Goal: Use online tool/utility: Utilize a website feature to perform a specific function

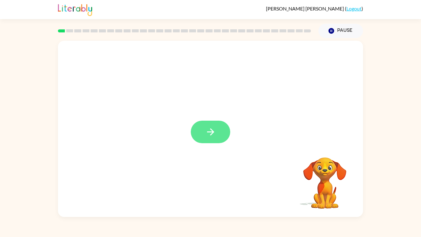
click at [204, 140] on button "button" at bounding box center [210, 131] width 39 height 22
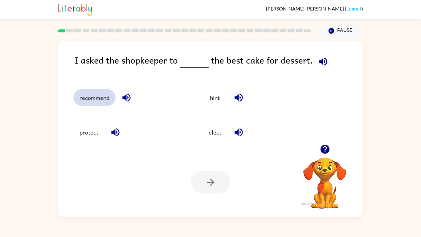
click at [103, 96] on button "recommend" at bounding box center [94, 97] width 42 height 17
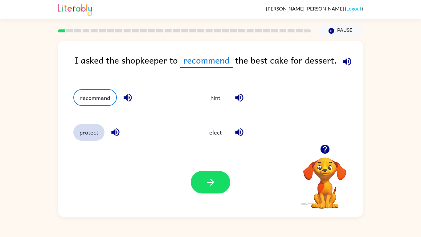
click at [92, 138] on button "protect" at bounding box center [88, 132] width 31 height 17
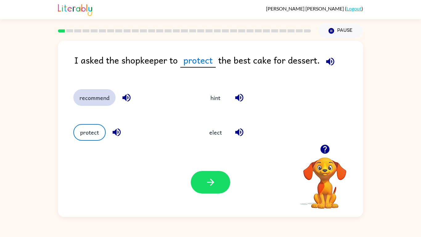
click at [98, 99] on button "recommend" at bounding box center [94, 97] width 42 height 17
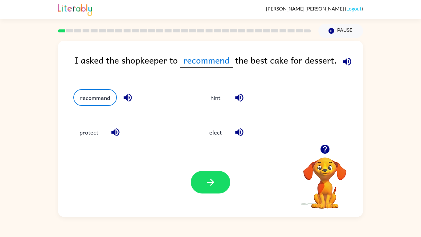
click at [346, 64] on icon "button" at bounding box center [347, 61] width 8 height 8
click at [221, 184] on button "button" at bounding box center [210, 182] width 39 height 22
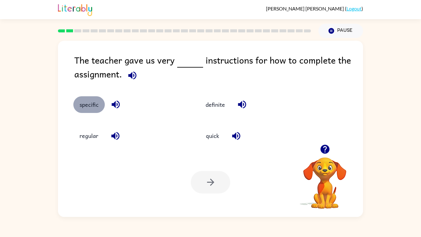
click at [92, 103] on button "specific" at bounding box center [88, 104] width 31 height 17
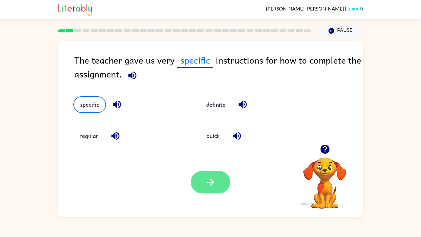
click at [217, 183] on button "button" at bounding box center [210, 182] width 39 height 22
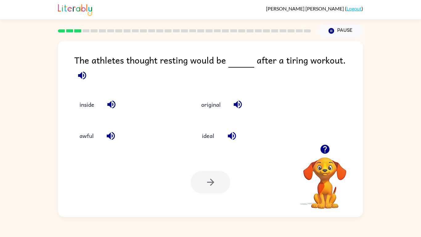
click at [232, 136] on icon "button" at bounding box center [231, 135] width 11 height 11
click at [200, 135] on button "ideal" at bounding box center [208, 135] width 26 height 17
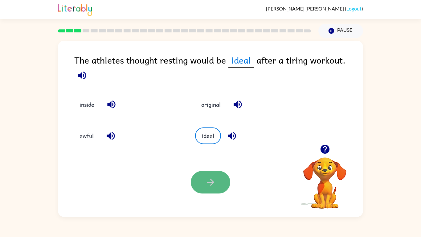
click at [211, 184] on button "button" at bounding box center [210, 182] width 39 height 22
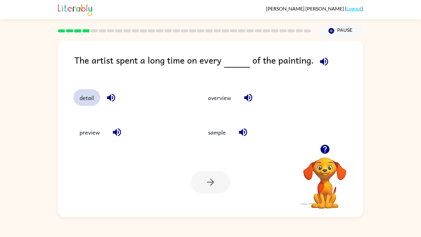
click at [86, 99] on button "detail" at bounding box center [86, 97] width 27 height 17
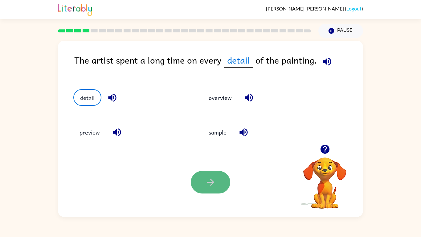
click at [210, 184] on icon "button" at bounding box center [210, 181] width 11 height 11
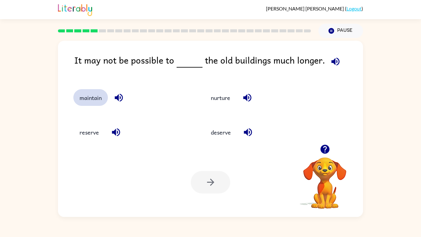
click at [84, 100] on button "maintain" at bounding box center [90, 97] width 34 height 17
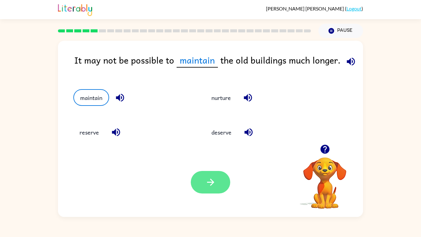
click at [206, 184] on button "button" at bounding box center [210, 182] width 39 height 22
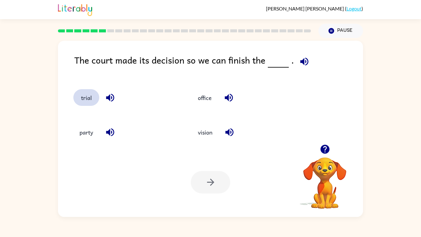
click at [97, 98] on button "trial" at bounding box center [86, 97] width 26 height 17
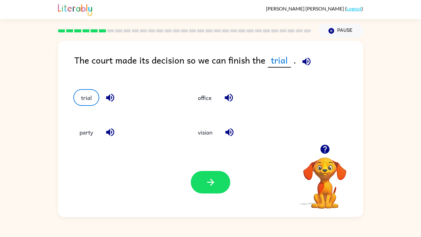
click at [112, 101] on icon "button" at bounding box center [110, 97] width 11 height 11
click at [302, 61] on icon "button" at bounding box center [306, 61] width 8 height 8
click at [216, 184] on button "button" at bounding box center [210, 182] width 39 height 22
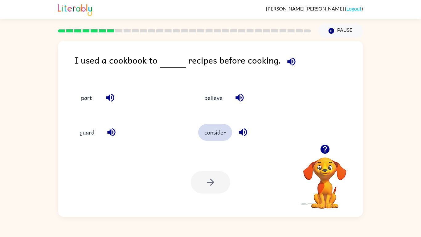
click at [217, 138] on button "consider" at bounding box center [215, 132] width 34 height 17
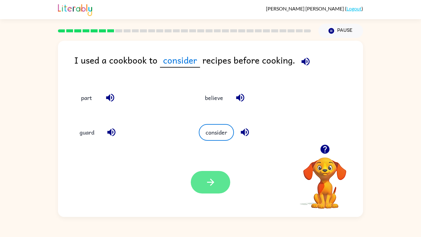
click at [221, 184] on button "button" at bounding box center [210, 182] width 39 height 22
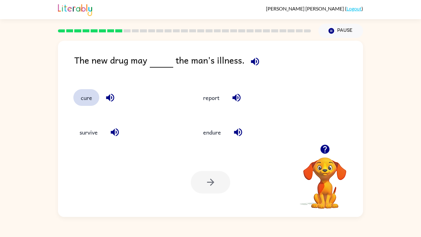
click at [93, 97] on button "cure" at bounding box center [86, 97] width 26 height 17
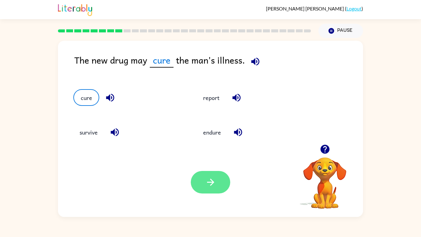
click at [213, 178] on icon "button" at bounding box center [210, 181] width 11 height 11
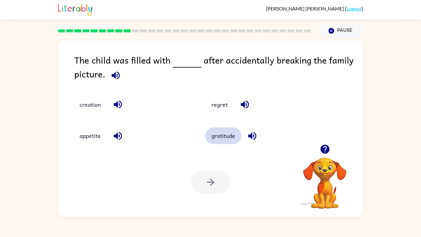
click at [227, 137] on button "gratitude" at bounding box center [223, 135] width 36 height 17
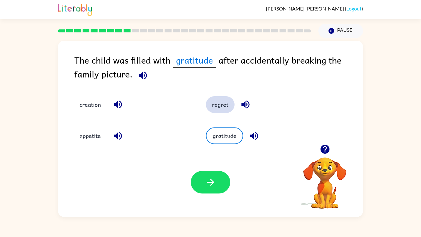
click at [212, 106] on button "regret" at bounding box center [220, 104] width 29 height 17
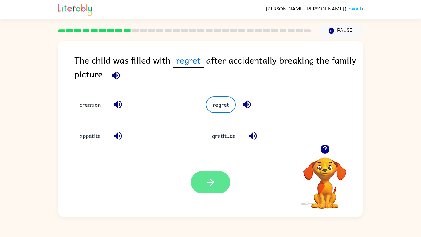
click at [198, 184] on button "button" at bounding box center [210, 182] width 39 height 22
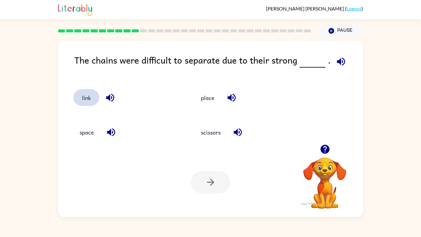
click at [90, 101] on button "link" at bounding box center [86, 97] width 26 height 17
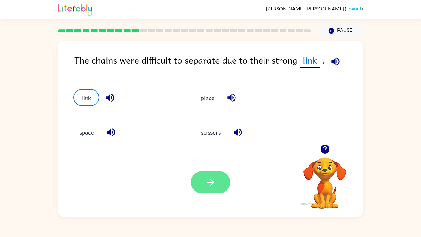
click at [209, 184] on button "button" at bounding box center [210, 182] width 39 height 22
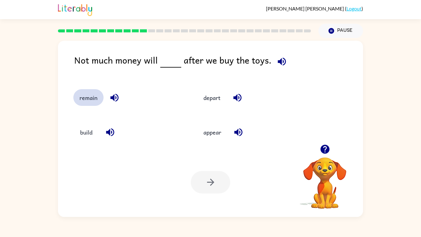
click at [94, 103] on button "remain" at bounding box center [88, 97] width 30 height 17
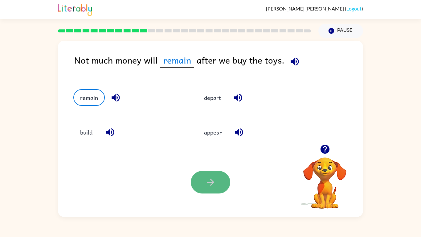
click at [212, 184] on icon "button" at bounding box center [210, 181] width 7 height 7
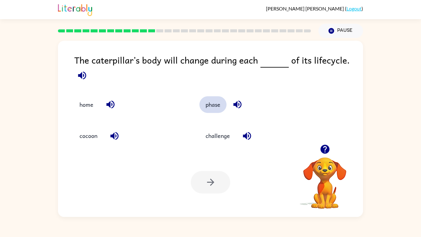
click at [213, 105] on button "phase" at bounding box center [212, 104] width 27 height 17
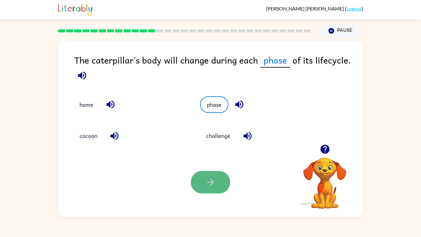
click at [205, 184] on button "button" at bounding box center [210, 182] width 39 height 22
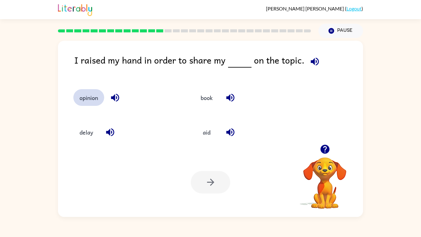
click at [93, 104] on button "opinion" at bounding box center [88, 97] width 31 height 17
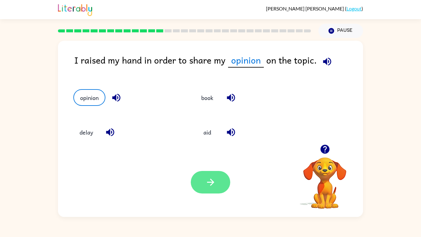
click at [205, 179] on icon "button" at bounding box center [210, 181] width 11 height 11
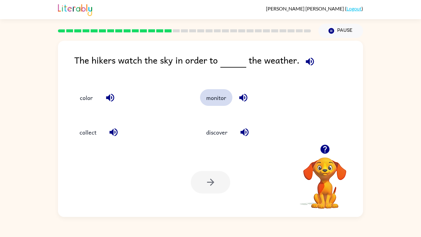
click at [222, 98] on button "monitor" at bounding box center [216, 97] width 32 height 17
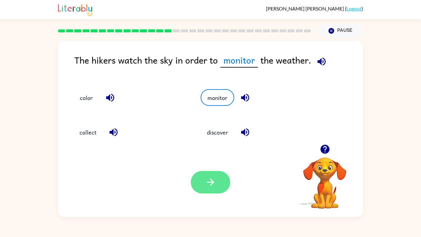
click at [203, 184] on button "button" at bounding box center [210, 182] width 39 height 22
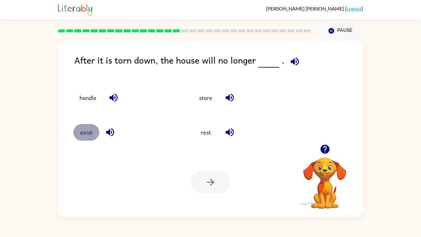
click at [86, 135] on button "exist" at bounding box center [86, 132] width 26 height 17
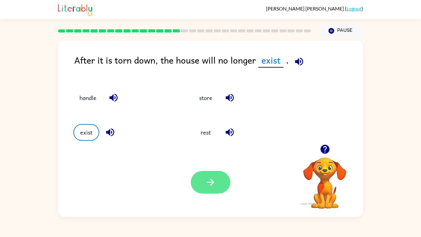
click at [217, 183] on button "button" at bounding box center [210, 182] width 39 height 22
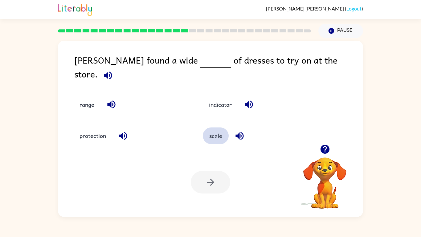
click at [220, 131] on button "scale" at bounding box center [216, 135] width 26 height 17
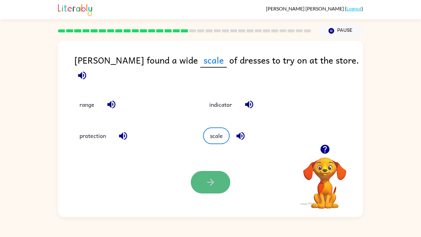
click at [218, 184] on button "button" at bounding box center [210, 182] width 39 height 22
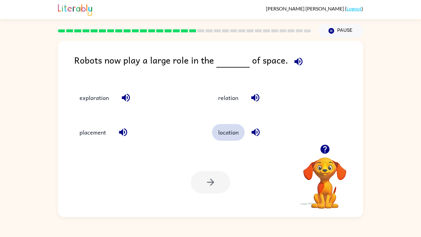
click at [217, 132] on button "location" at bounding box center [228, 132] width 33 height 17
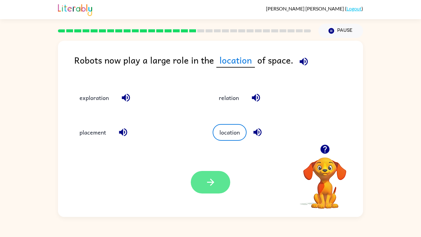
click at [221, 174] on button "button" at bounding box center [210, 182] width 39 height 22
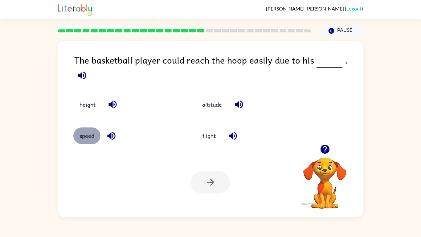
click at [87, 136] on button "speed" at bounding box center [86, 135] width 27 height 17
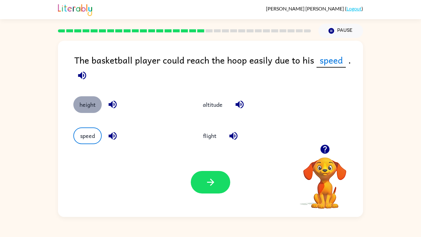
click at [101, 106] on button "height" at bounding box center [87, 104] width 28 height 17
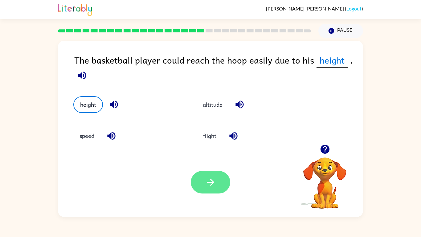
click at [221, 181] on button "button" at bounding box center [210, 182] width 39 height 22
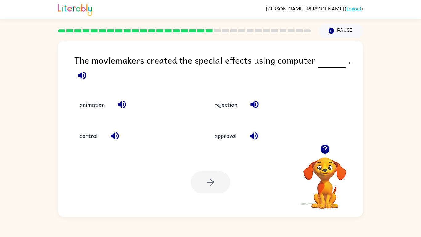
click at [98, 95] on div "animation" at bounding box center [129, 99] width 135 height 31
click at [99, 96] on button "animation" at bounding box center [92, 104] width 38 height 17
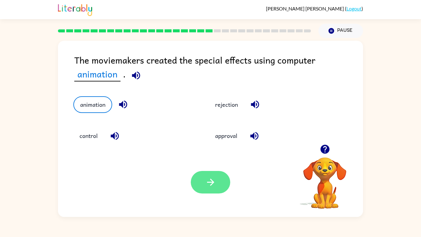
click at [217, 184] on button "button" at bounding box center [210, 182] width 39 height 22
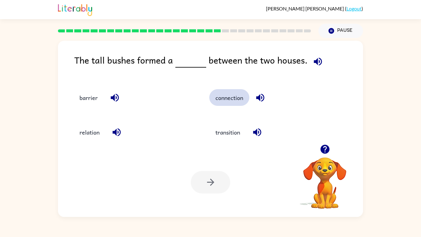
click at [224, 103] on button "connection" at bounding box center [229, 97] width 40 height 17
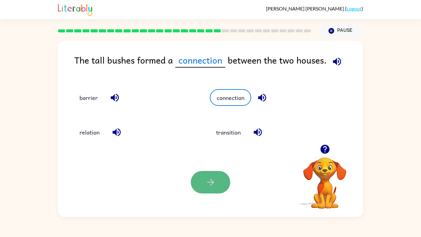
click at [208, 184] on button "button" at bounding box center [210, 182] width 39 height 22
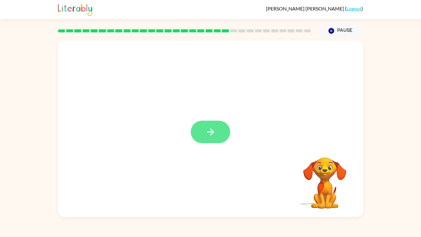
click at [213, 134] on icon "button" at bounding box center [210, 131] width 11 height 11
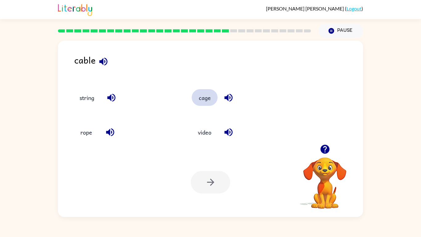
click at [201, 103] on button "cage" at bounding box center [205, 97] width 26 height 17
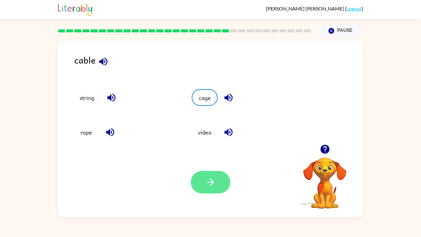
click at [209, 184] on icon "button" at bounding box center [210, 181] width 11 height 11
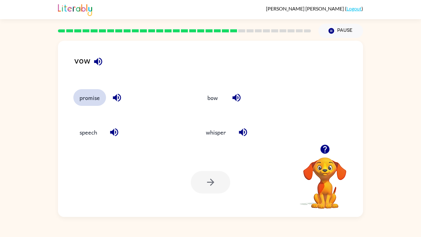
click at [77, 100] on button "promise" at bounding box center [89, 97] width 33 height 17
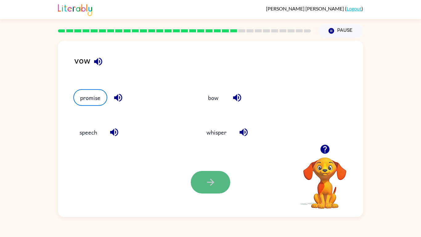
click at [200, 184] on button "button" at bounding box center [210, 182] width 39 height 22
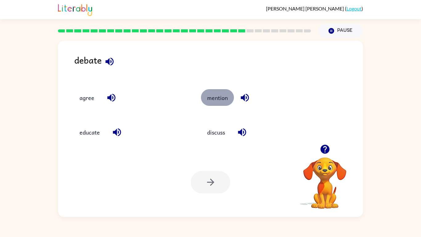
click at [217, 94] on button "mention" at bounding box center [217, 97] width 33 height 17
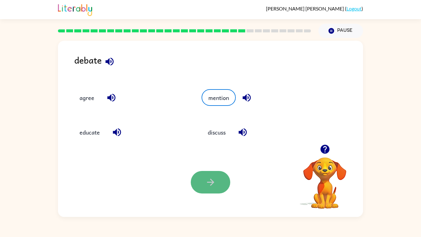
click at [217, 184] on button "button" at bounding box center [210, 182] width 39 height 22
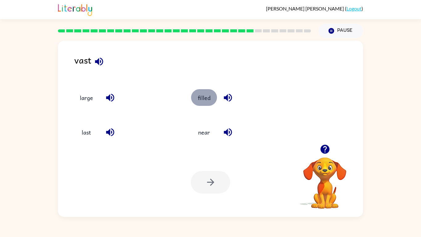
click at [205, 99] on button "filled" at bounding box center [204, 97] width 26 height 17
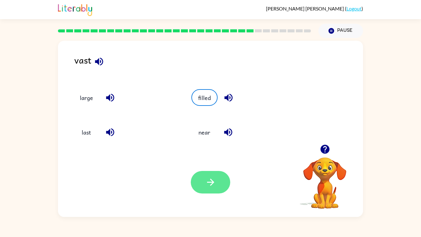
click at [213, 180] on icon "button" at bounding box center [210, 181] width 11 height 11
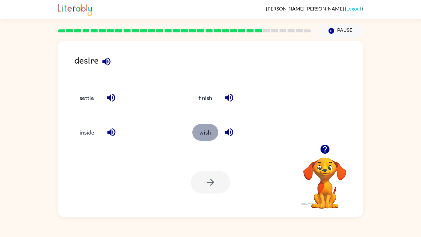
click at [198, 134] on button "wish" at bounding box center [205, 132] width 26 height 17
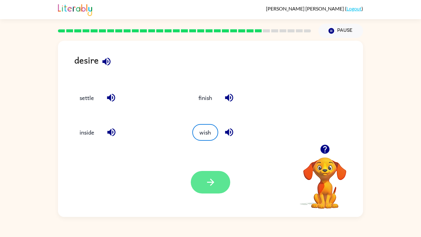
click at [212, 183] on icon "button" at bounding box center [210, 181] width 7 height 7
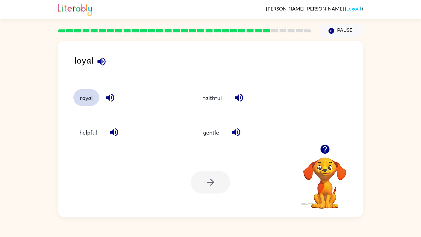
click at [98, 100] on button "royal" at bounding box center [86, 97] width 26 height 17
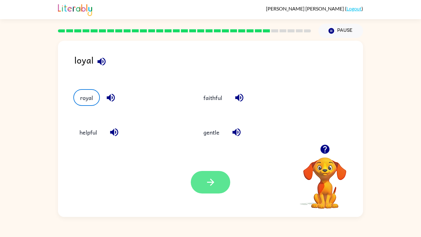
click at [206, 176] on button "button" at bounding box center [210, 182] width 39 height 22
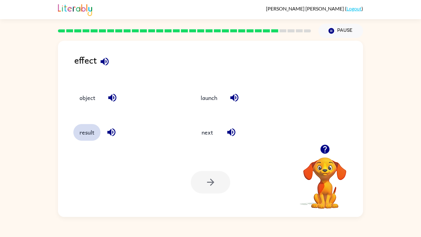
click at [85, 137] on button "result" at bounding box center [86, 132] width 27 height 17
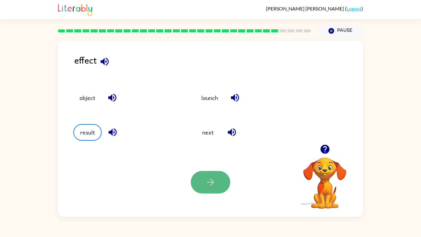
click at [203, 184] on button "button" at bounding box center [210, 182] width 39 height 22
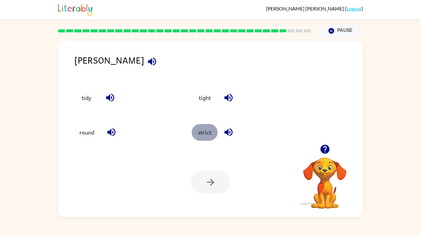
click at [204, 132] on button "strict" at bounding box center [205, 132] width 26 height 17
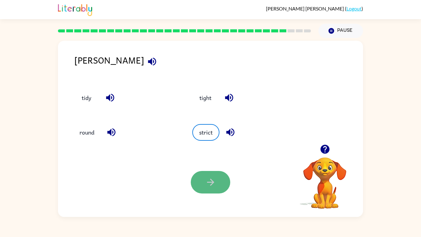
click at [209, 177] on icon "button" at bounding box center [210, 181] width 11 height 11
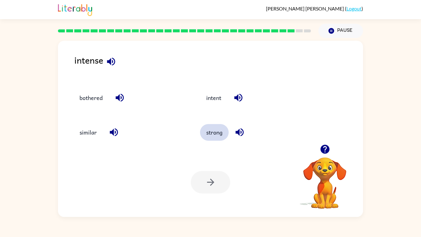
click at [209, 133] on button "strong" at bounding box center [214, 132] width 29 height 17
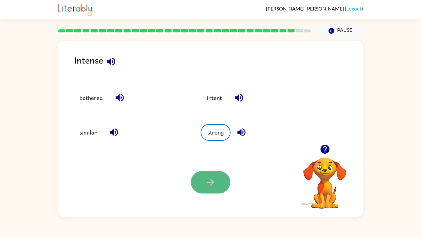
click at [211, 184] on icon "button" at bounding box center [210, 181] width 11 height 11
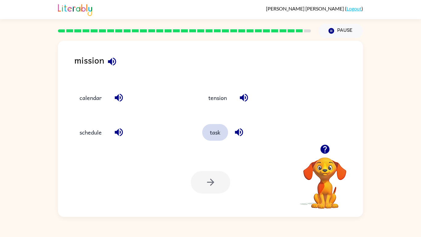
click at [227, 135] on button "task" at bounding box center [215, 132] width 26 height 17
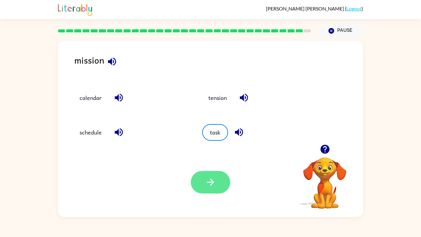
click at [219, 179] on button "button" at bounding box center [210, 182] width 39 height 22
